Goal: Task Accomplishment & Management: Complete application form

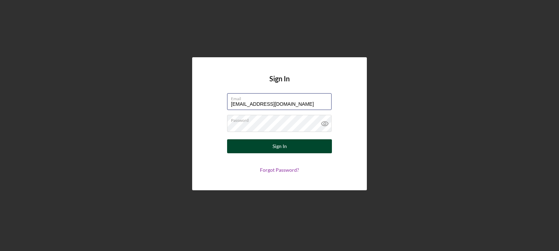
type input "[EMAIL_ADDRESS][DOMAIN_NAME]"
click at [272, 149] on button "Sign In" at bounding box center [279, 146] width 105 height 14
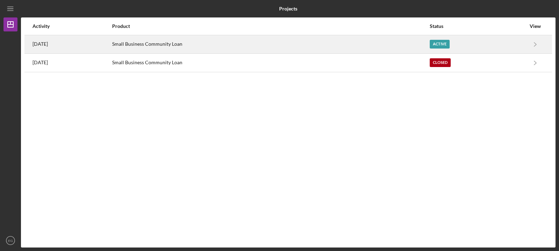
click at [447, 42] on div "Active" at bounding box center [440, 44] width 20 height 9
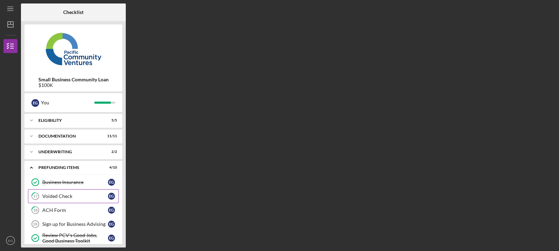
scroll to position [36, 0]
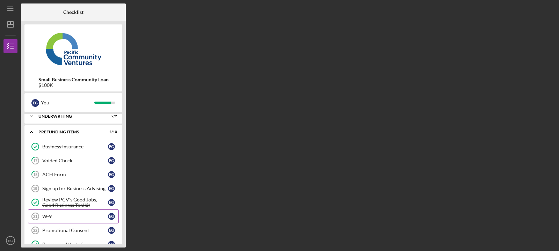
click at [73, 215] on div "W-9" at bounding box center [75, 217] width 66 height 6
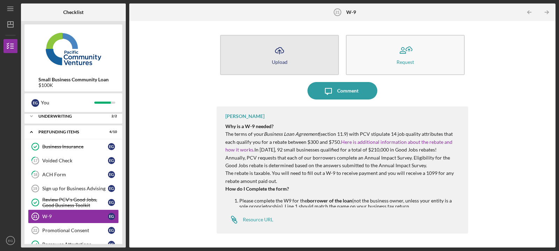
click at [286, 58] on icon "Icon/Upload" at bounding box center [279, 50] width 17 height 17
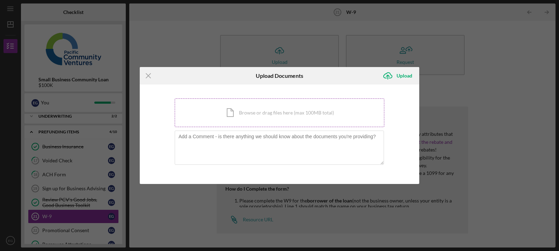
click at [268, 109] on div "Icon/Document Browse or drag files here (max 100MB total) Tap to choose files o…" at bounding box center [280, 113] width 210 height 29
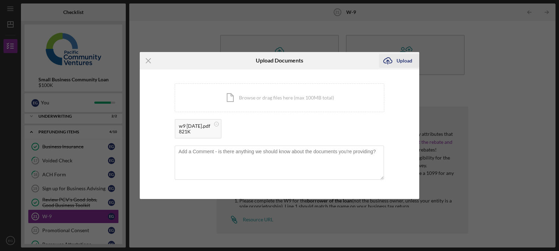
click at [407, 63] on div "Upload" at bounding box center [405, 61] width 16 height 14
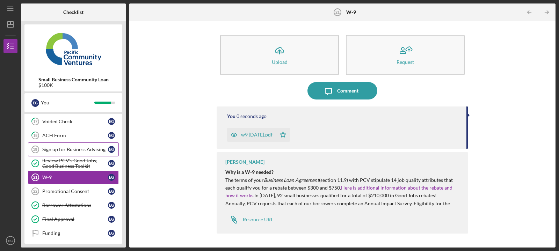
scroll to position [78, 0]
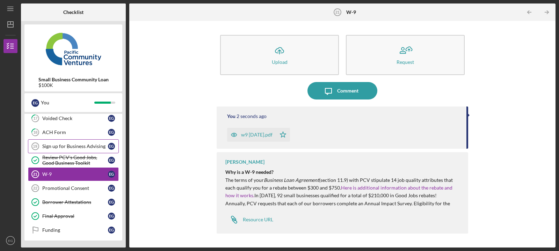
click at [56, 189] on div "Promotional Consent" at bounding box center [75, 189] width 66 height 6
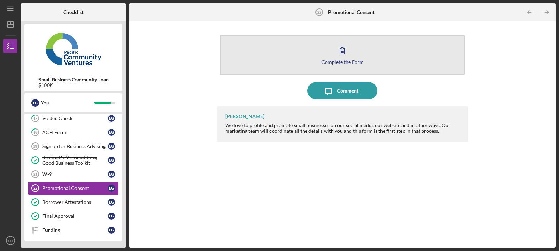
click at [305, 55] on button "Complete the Form Form" at bounding box center [342, 55] width 245 height 40
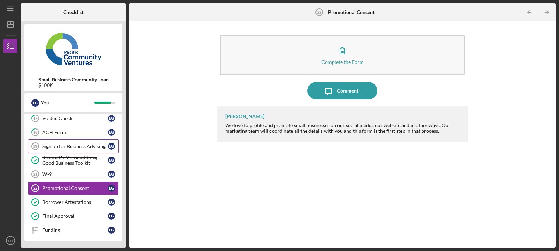
click at [62, 145] on div "Sign up for Business Advising" at bounding box center [75, 147] width 66 height 6
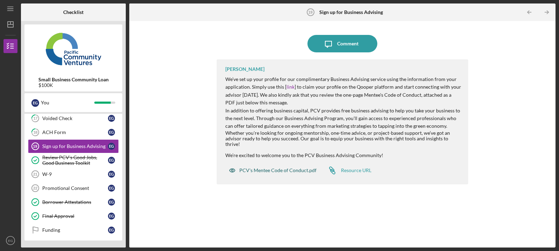
click at [292, 168] on div "PCV's Mentee Code of Conduct.pdf" at bounding box center [277, 171] width 77 height 6
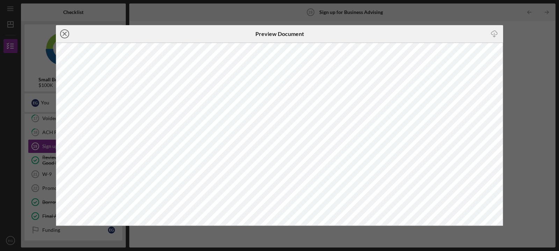
click at [64, 30] on icon "Icon/Close" at bounding box center [64, 33] width 17 height 17
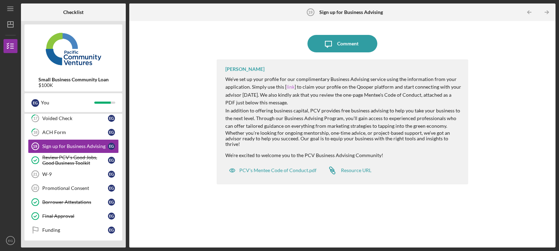
click at [288, 87] on link "link" at bounding box center [290, 87] width 8 height 6
